Goal: Task Accomplishment & Management: Use online tool/utility

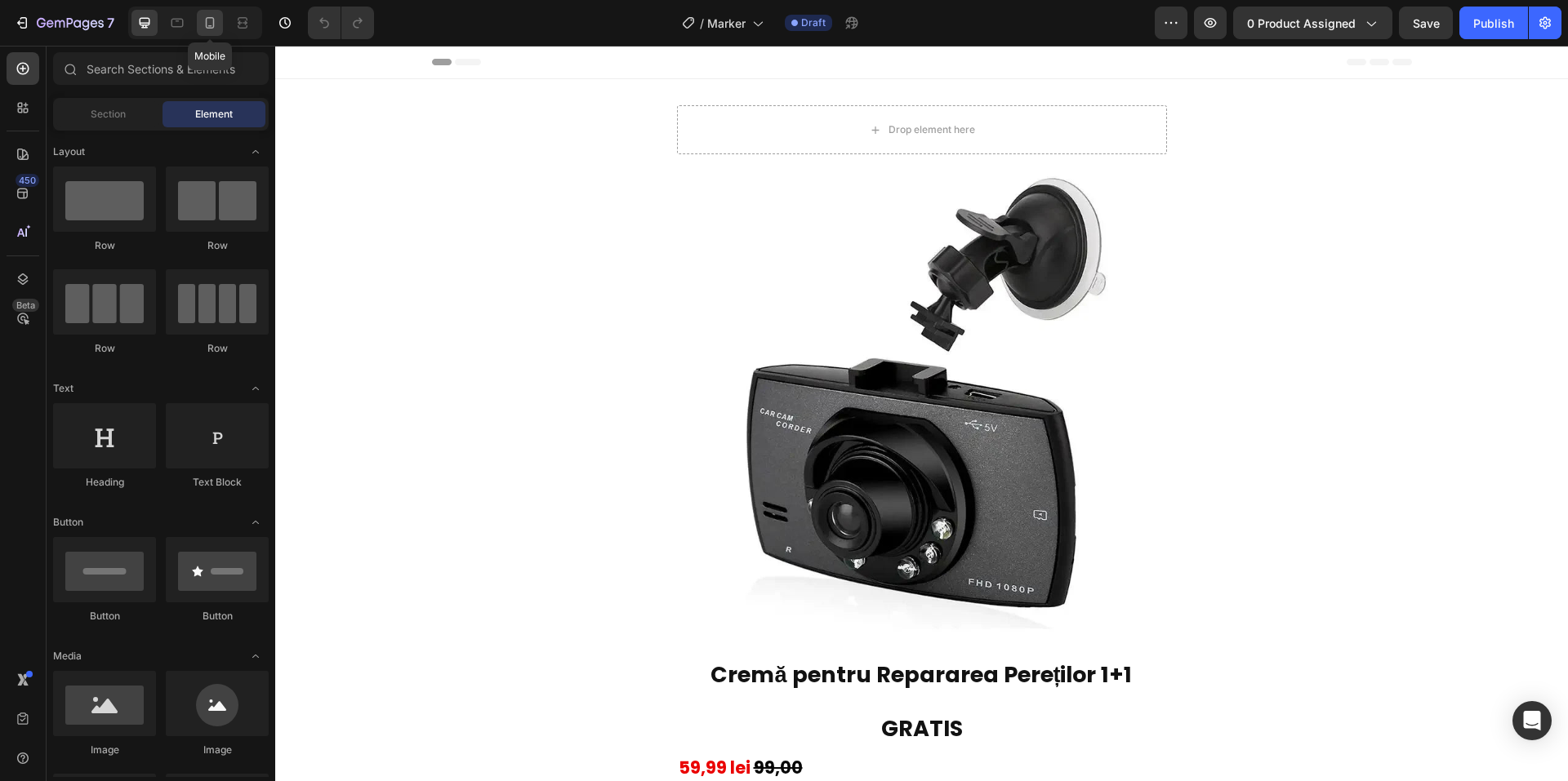
click at [205, 16] on icon at bounding box center [210, 23] width 17 height 17
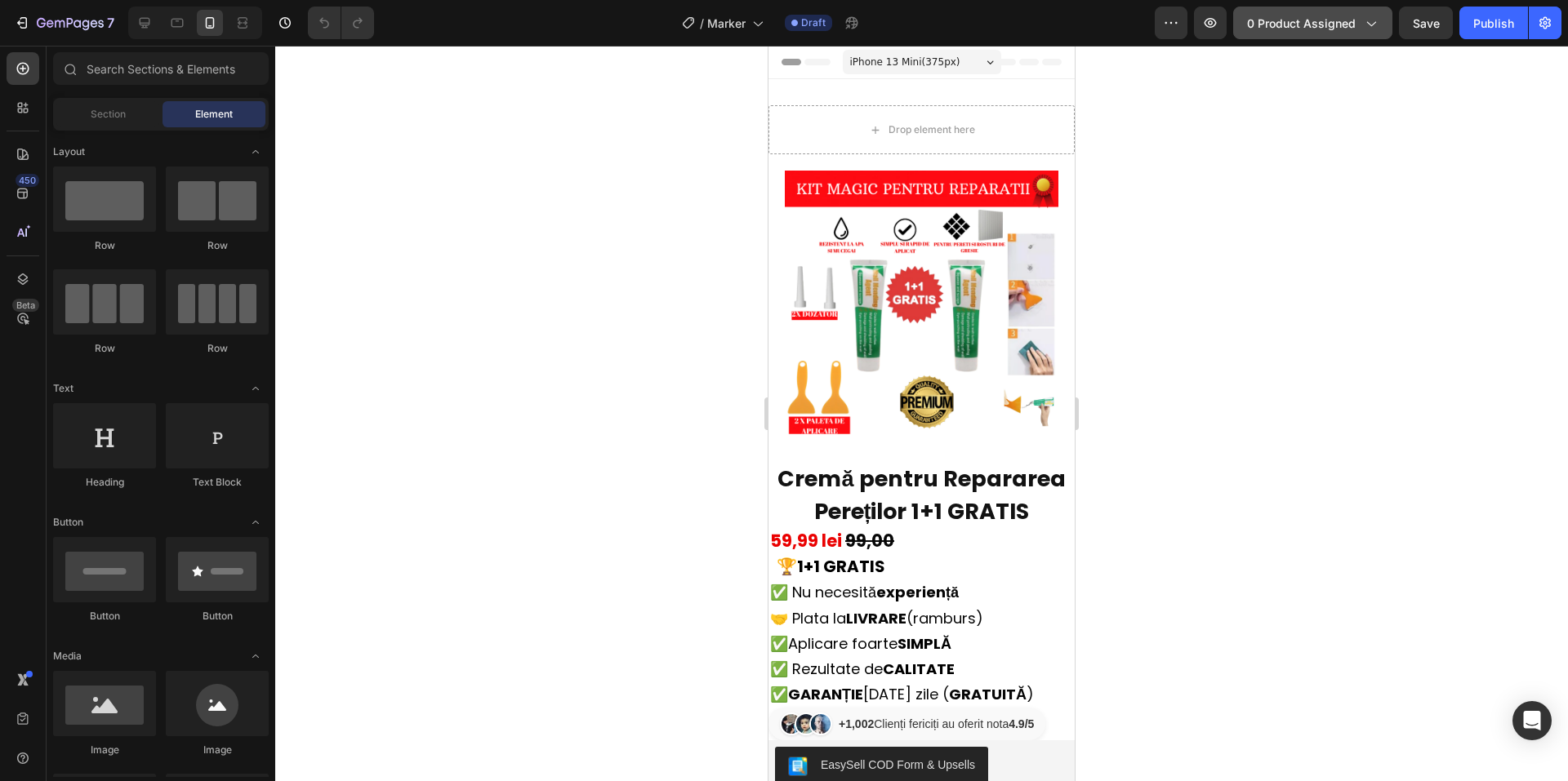
click at [1367, 36] on button "0 product assigned" at bounding box center [1312, 22] width 159 height 32
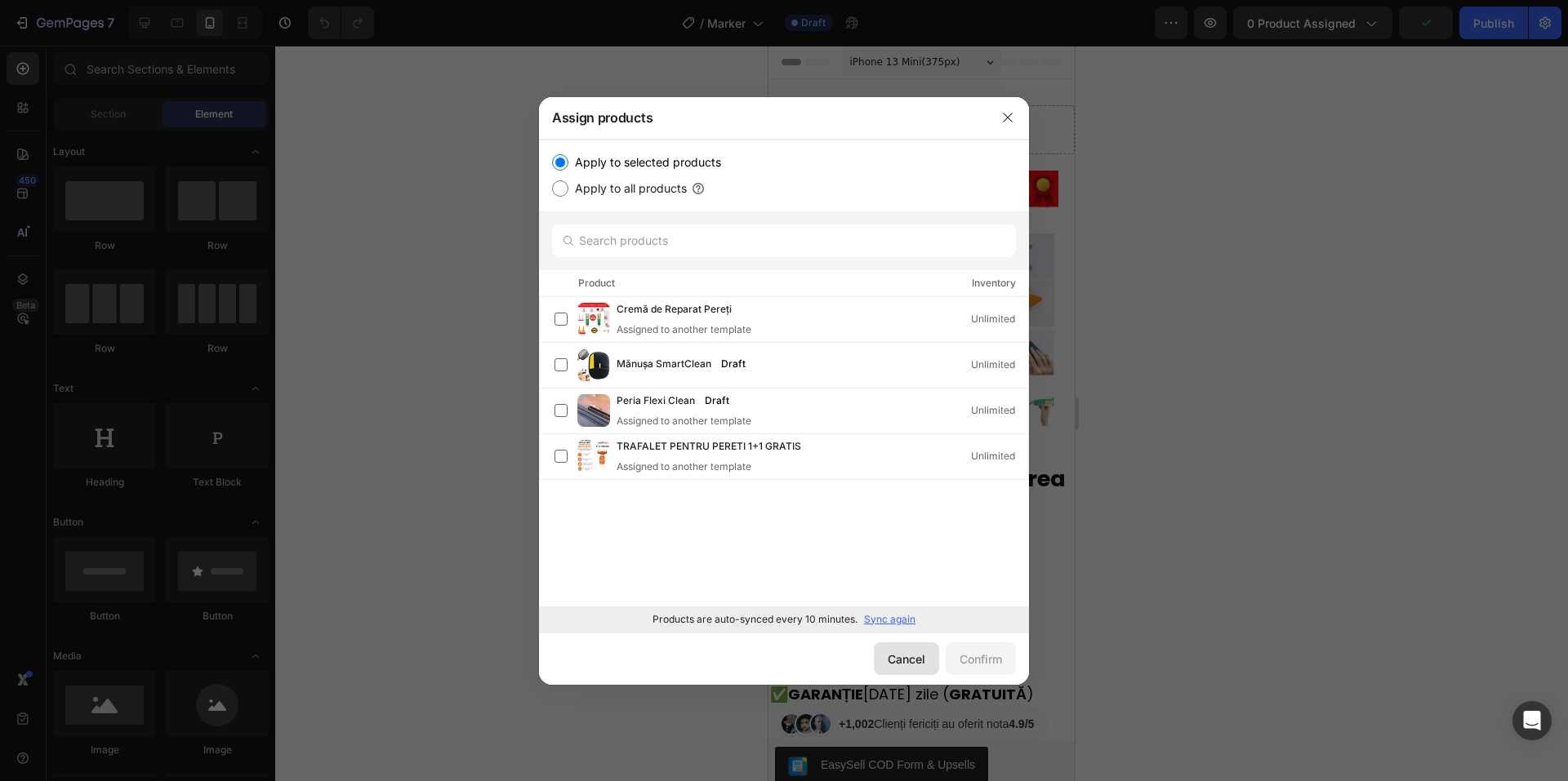
drag, startPoint x: 889, startPoint y: 649, endPoint x: 293, endPoint y: 492, distance: 616.3
click at [889, 649] on button "Cancel" at bounding box center [906, 658] width 65 height 32
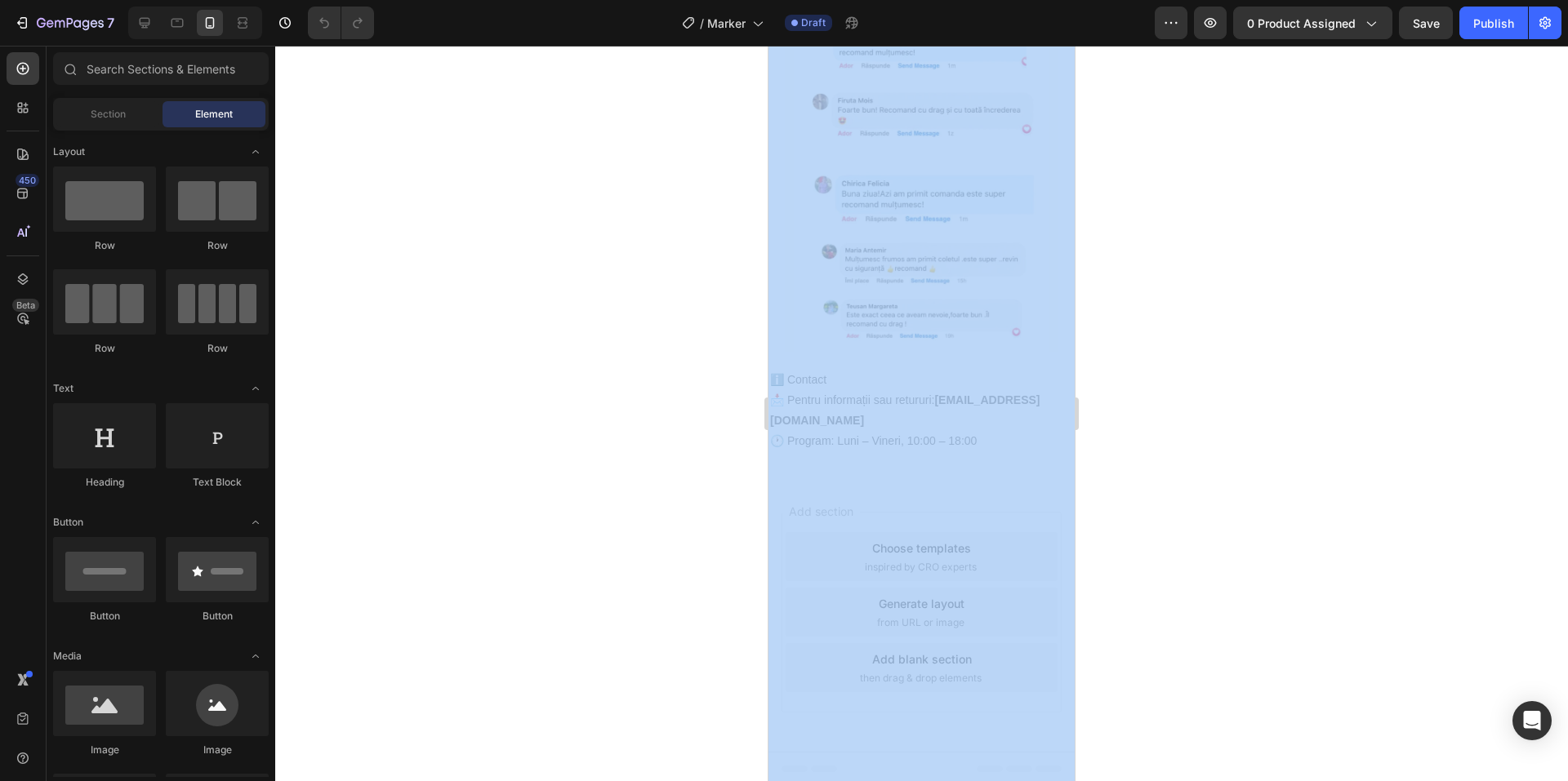
scroll to position [1306, 0]
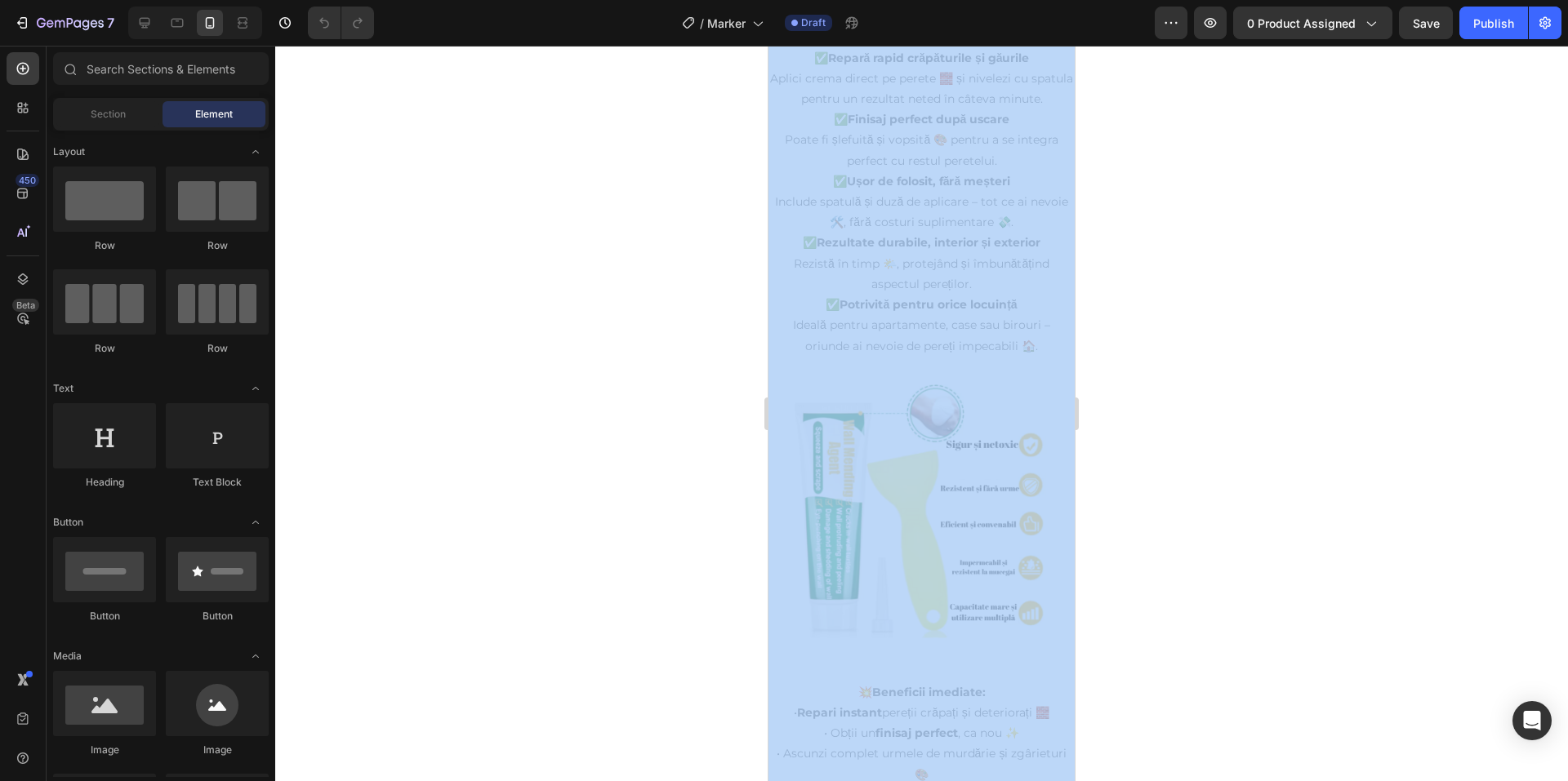
drag, startPoint x: 1071, startPoint y: 442, endPoint x: 2143, endPoint y: 658, distance: 1093.5
click at [1238, 704] on div at bounding box center [921, 414] width 1293 height 736
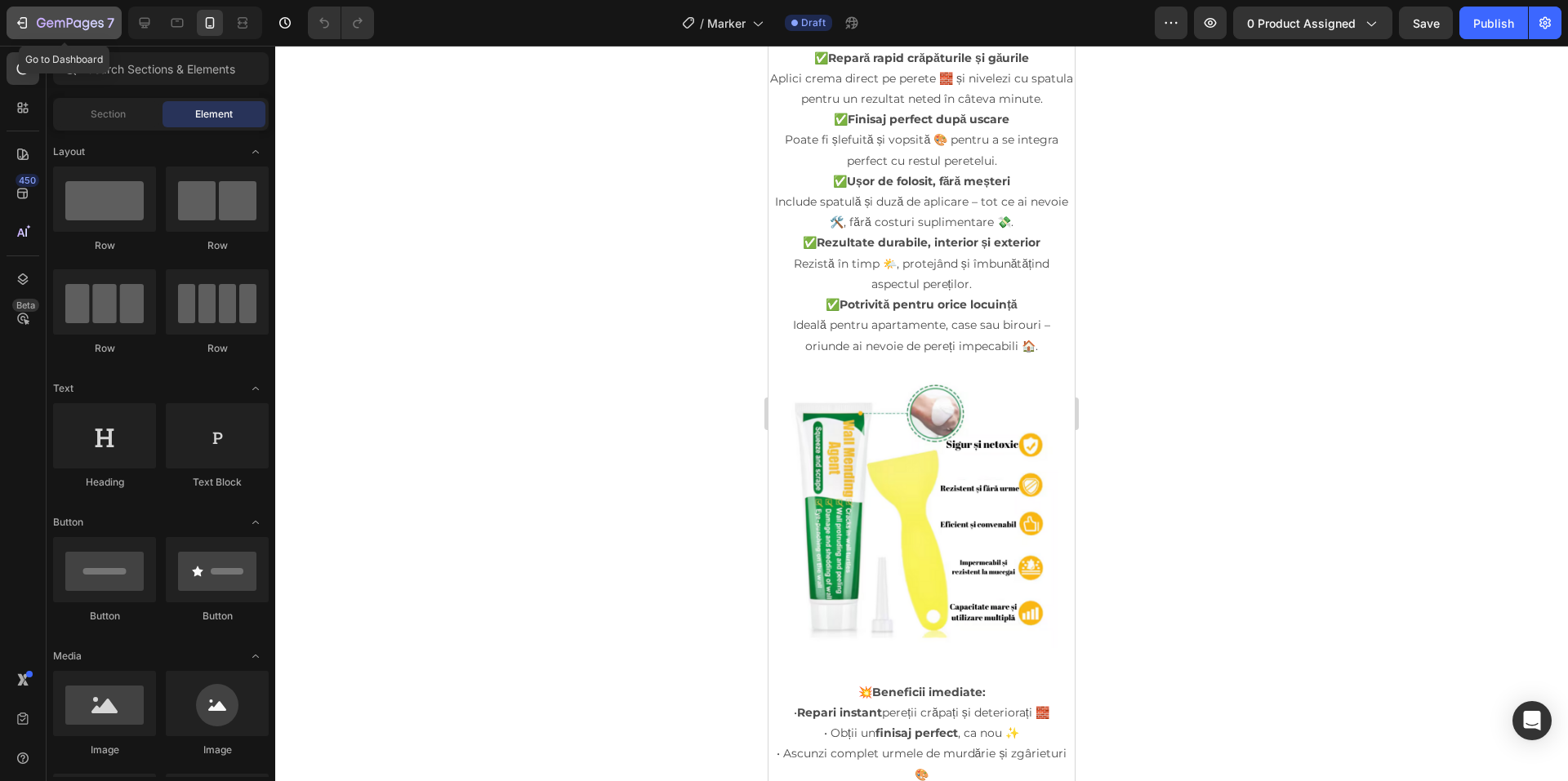
click at [76, 27] on icon "button" at bounding box center [77, 23] width 7 height 7
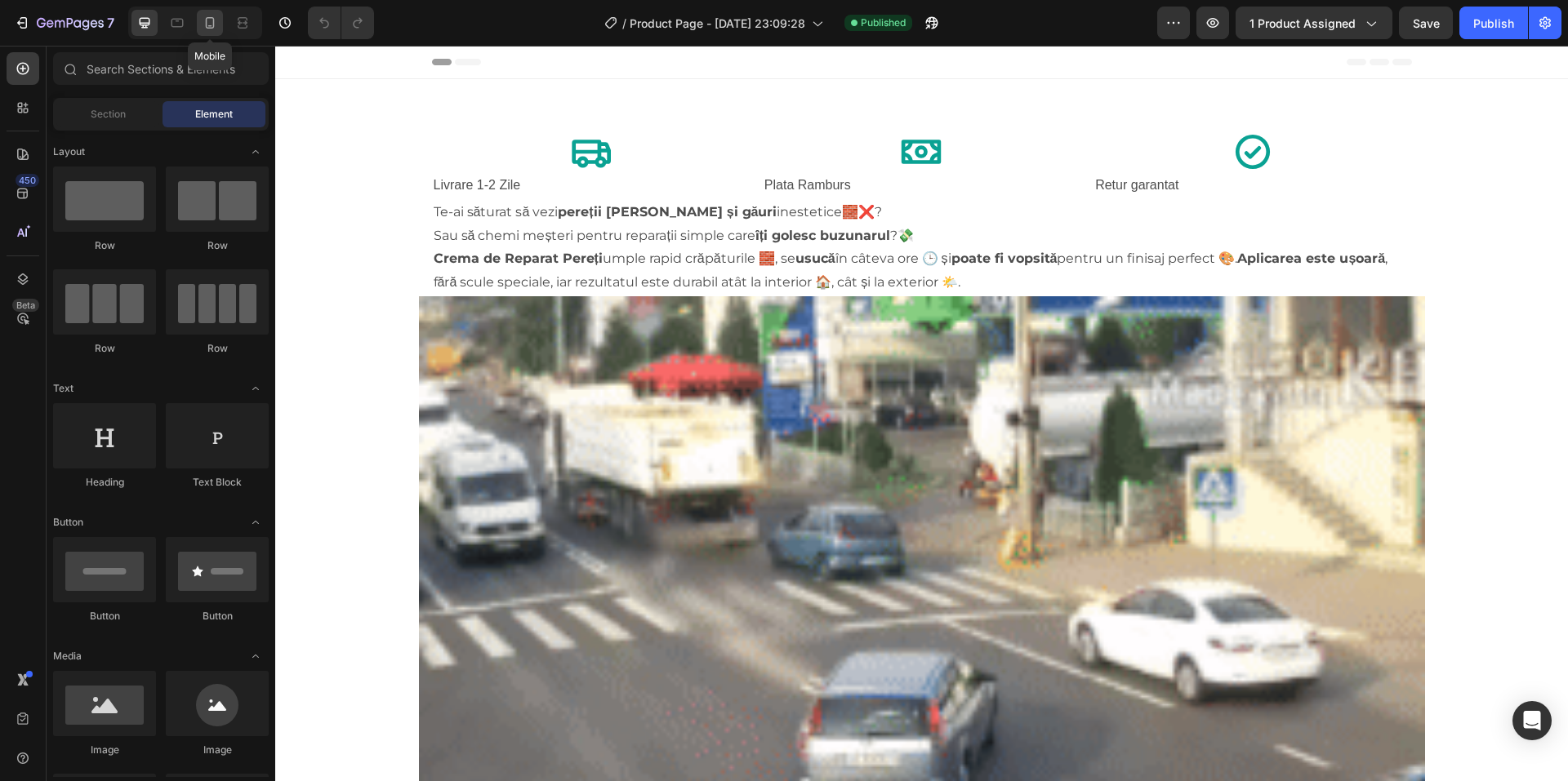
click at [211, 24] on icon at bounding box center [210, 23] width 17 height 17
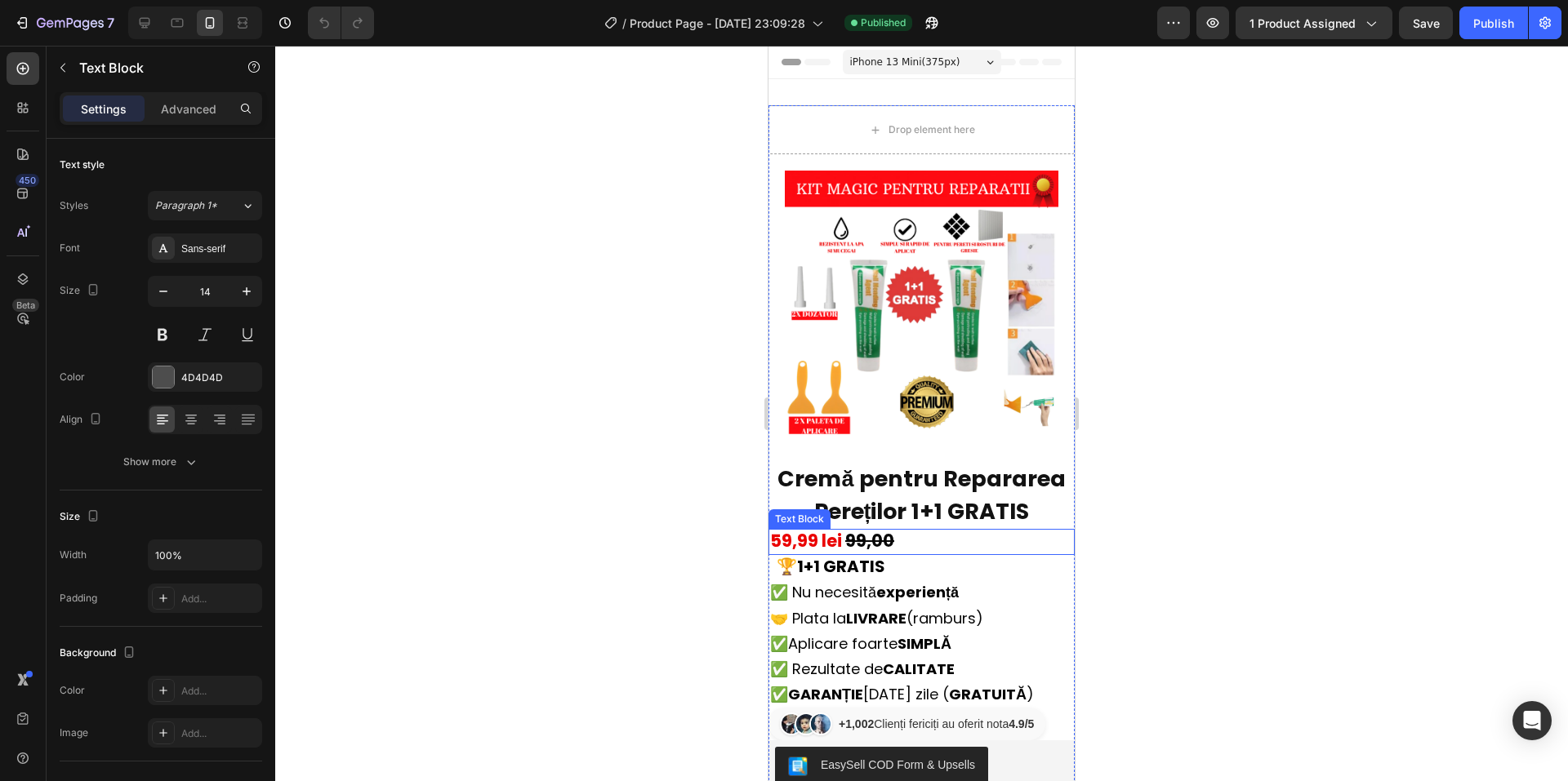
click at [801, 529] on strong ",99 lei" at bounding box center [817, 541] width 50 height 24
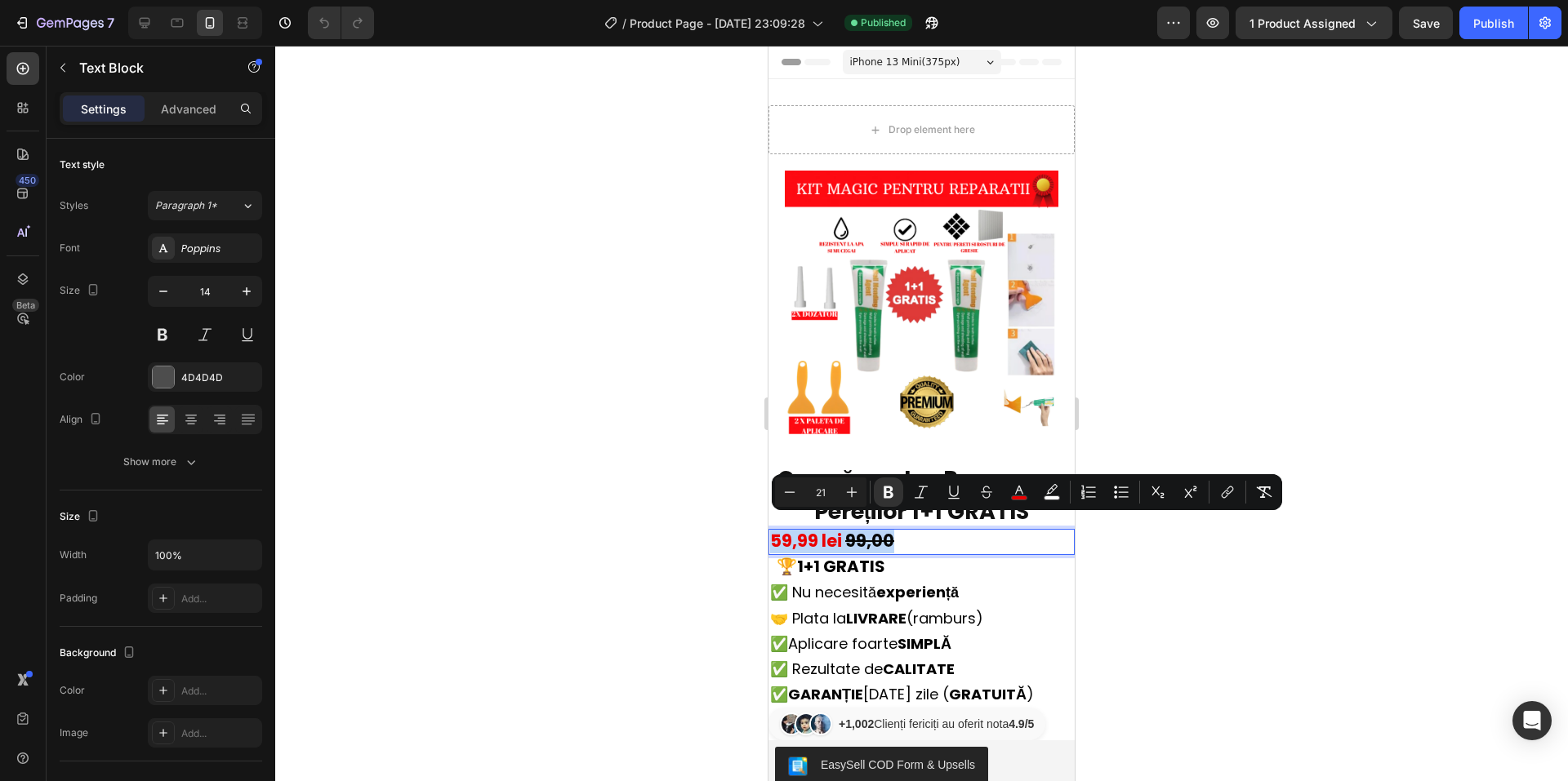
click at [799, 529] on strong ",99 lei" at bounding box center [817, 541] width 50 height 24
click at [792, 529] on strong "59" at bounding box center [781, 541] width 22 height 24
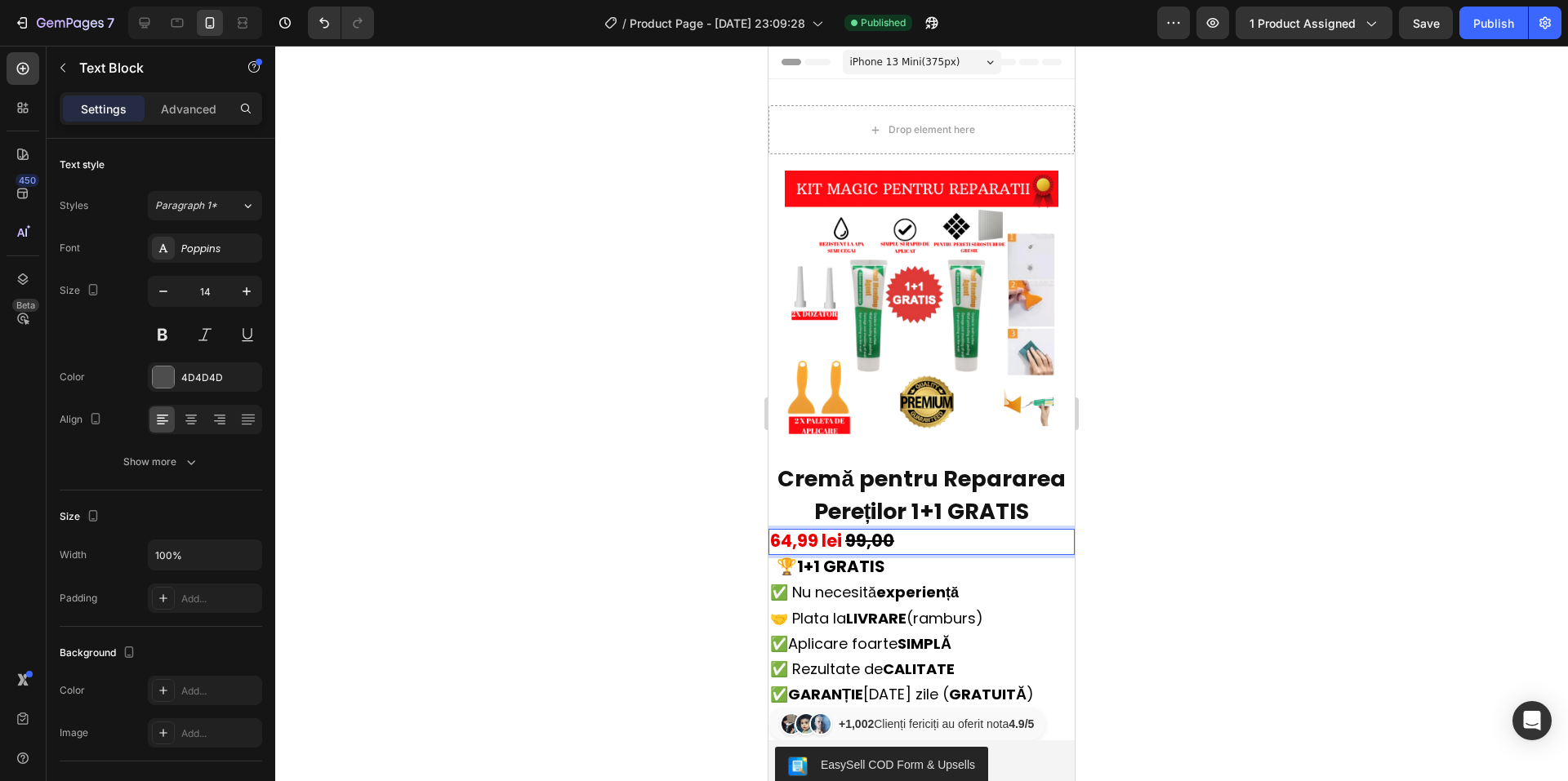
click at [1263, 476] on div at bounding box center [921, 414] width 1293 height 736
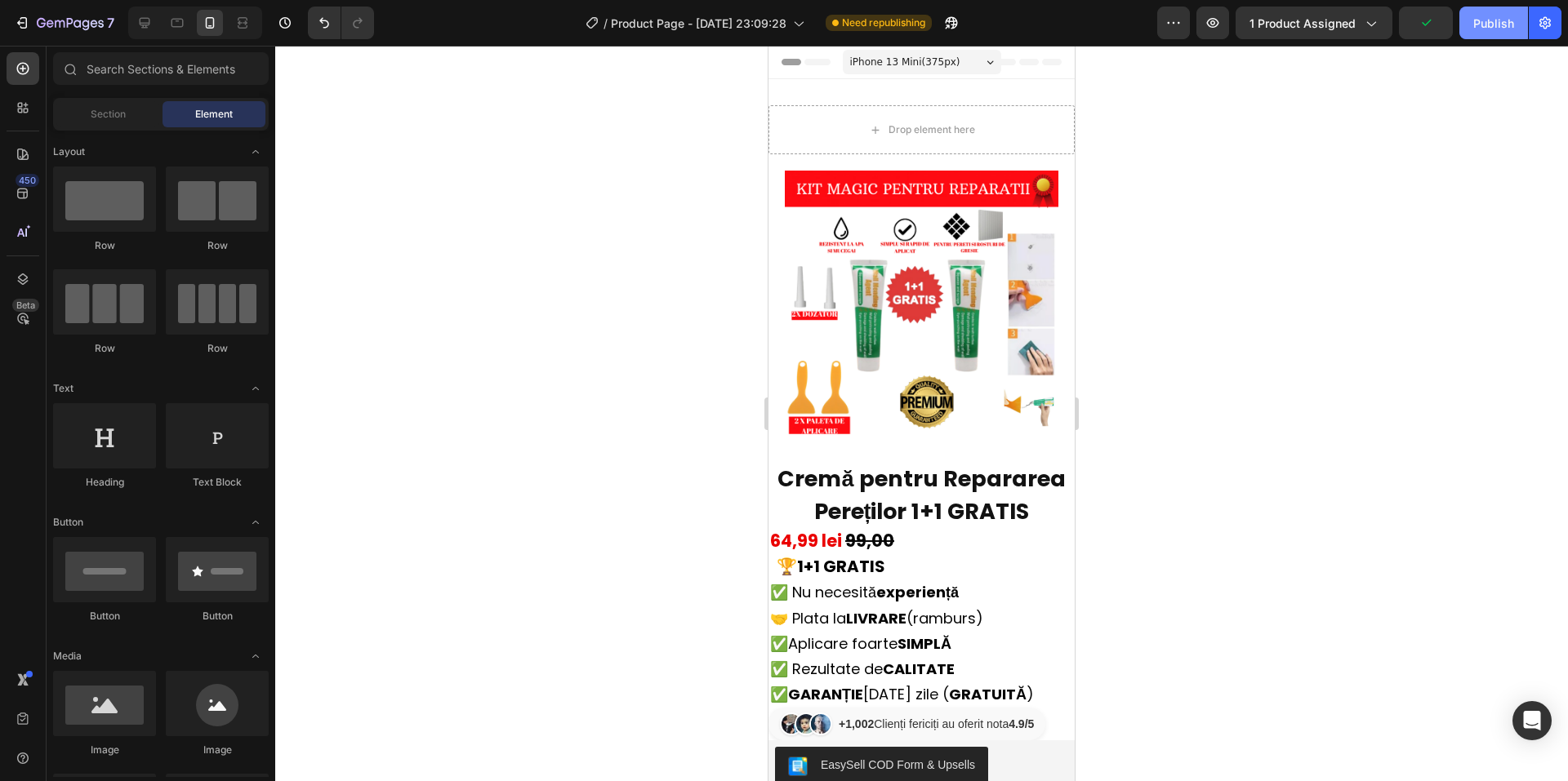
click at [1497, 13] on button "Publish" at bounding box center [1493, 22] width 68 height 32
click at [73, 17] on icon "button" at bounding box center [70, 24] width 67 height 14
